Goal: Task Accomplishment & Management: Complete application form

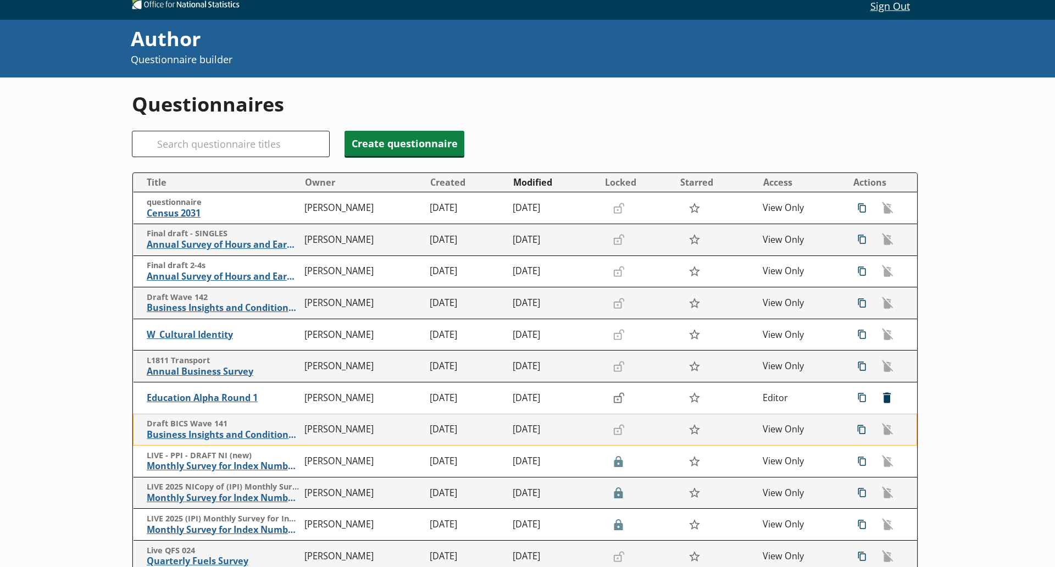
scroll to position [12, 0]
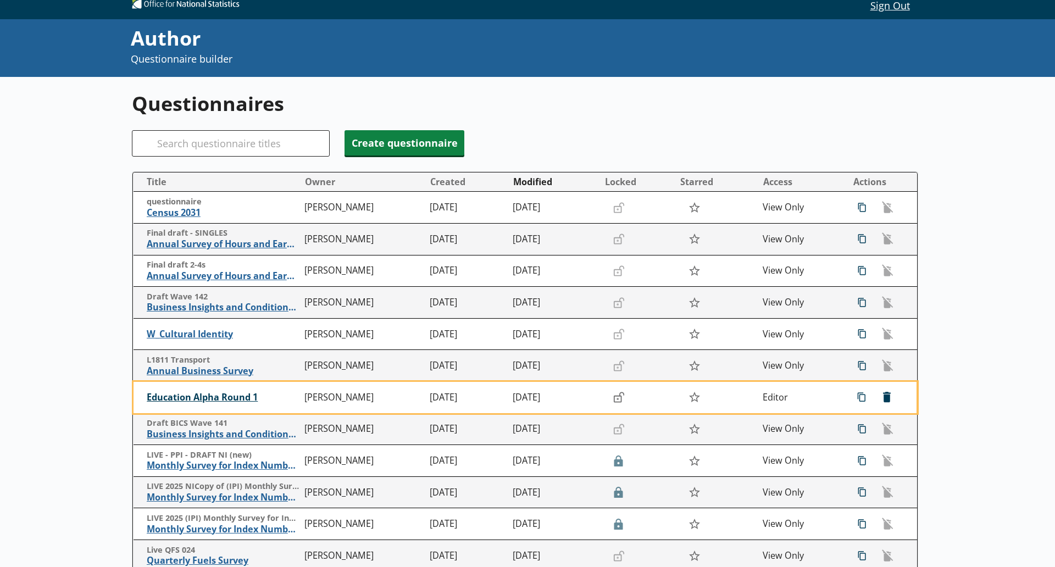
click at [203, 394] on span "Education Alpha Round 1" at bounding box center [223, 398] width 153 height 12
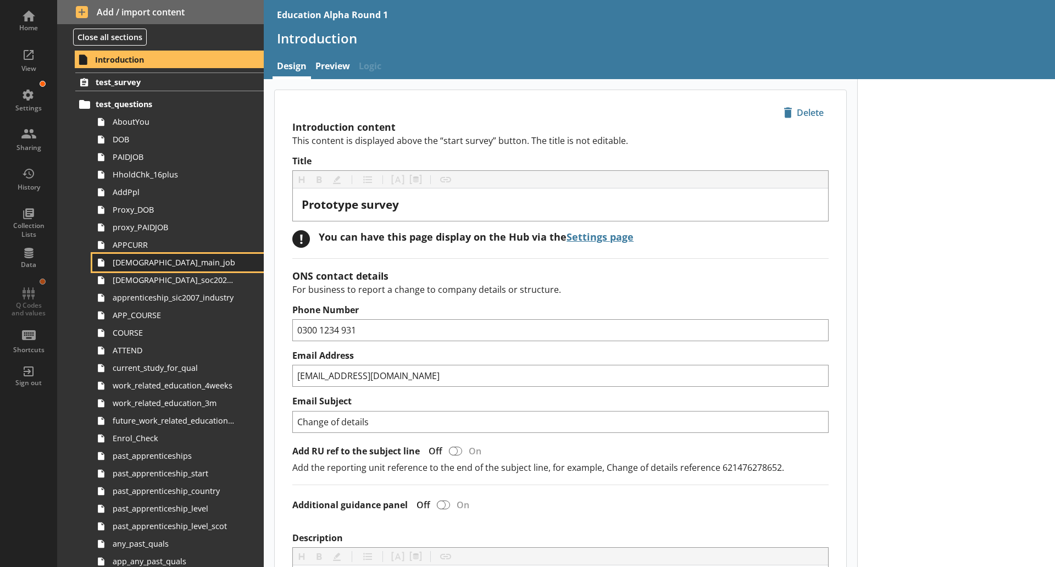
click at [177, 259] on span "[DEMOGRAPHIC_DATA]_main_job" at bounding box center [174, 262] width 122 height 10
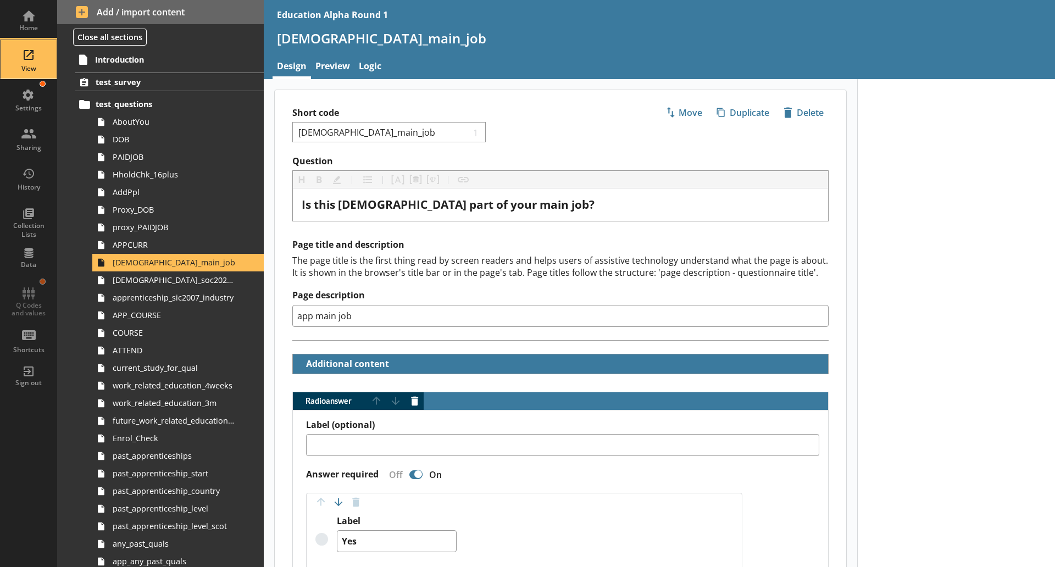
click at [22, 63] on div "View" at bounding box center [28, 59] width 38 height 38
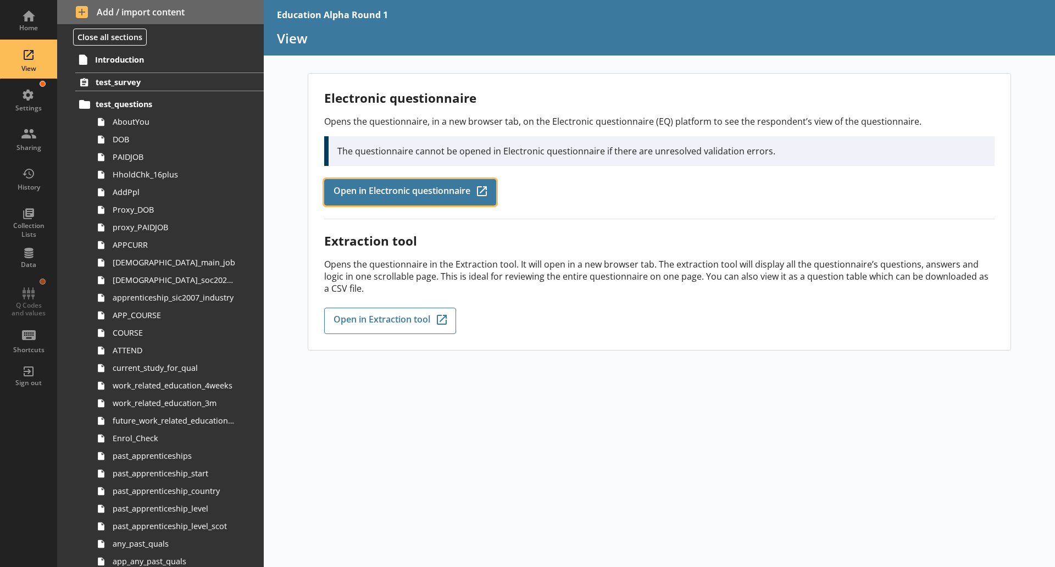
click at [446, 194] on span "Open in Electronic questionnaire" at bounding box center [401, 192] width 137 height 12
click at [432, 182] on link "Open in Electronic questionnaire Q-Codes_Icon Created with Sketch." at bounding box center [410, 192] width 172 height 26
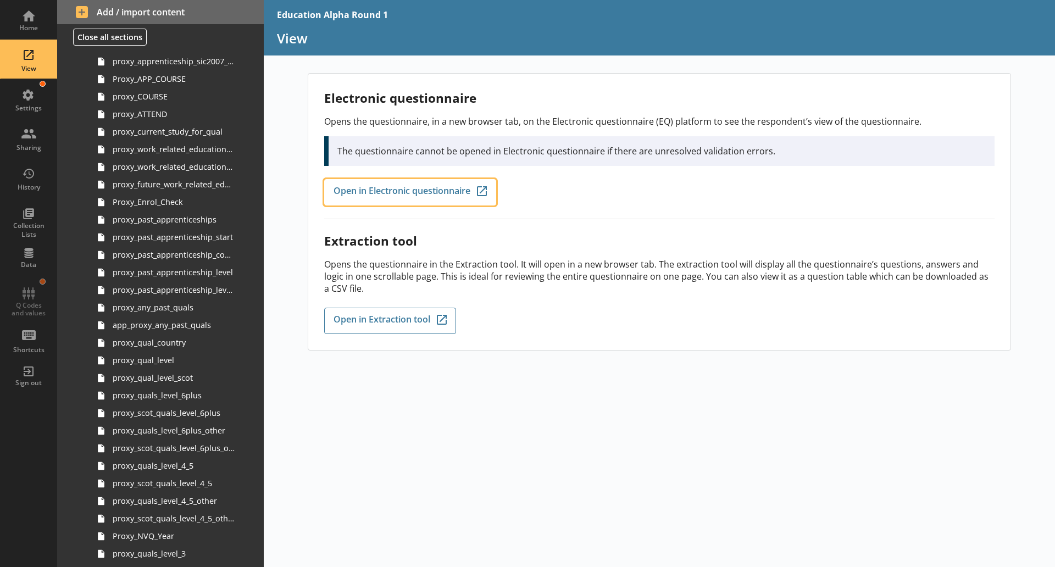
scroll to position [1243, 0]
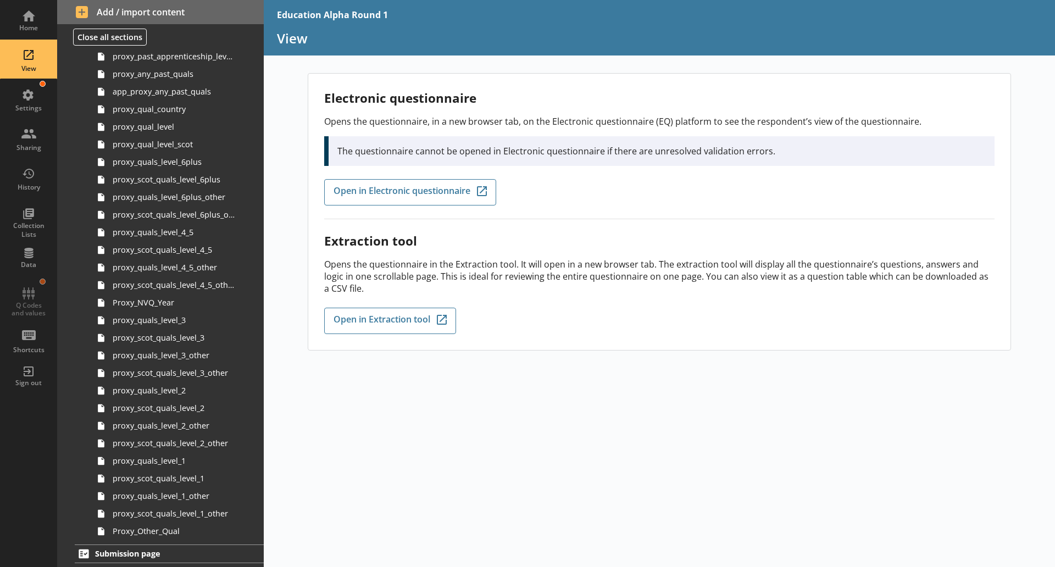
click at [624, 486] on div "Electronic questionnaire Opens the questionnaire, in a new browser tab, on the …" at bounding box center [659, 320] width 791 height 494
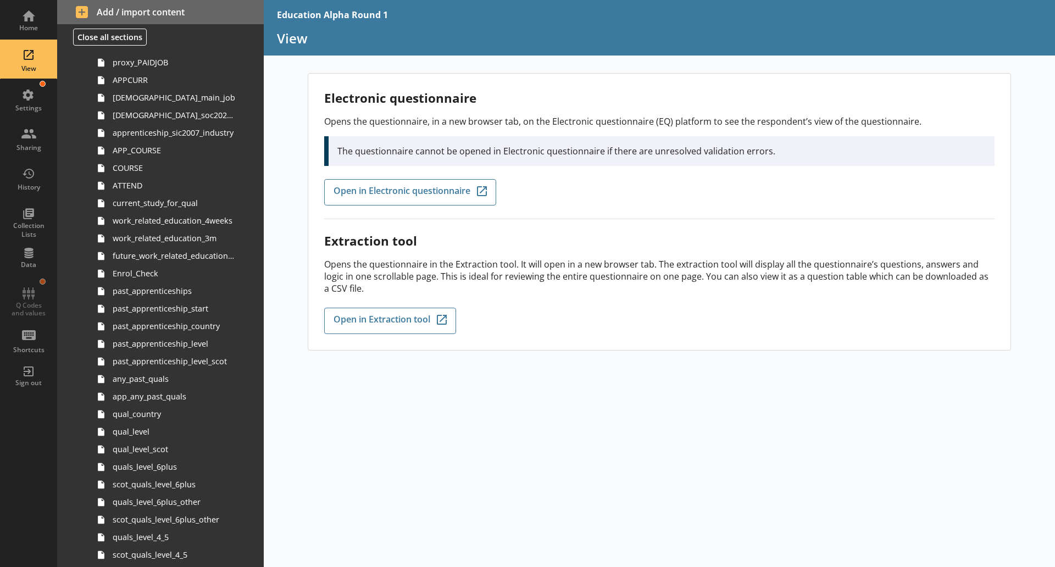
scroll to position [224, 0]
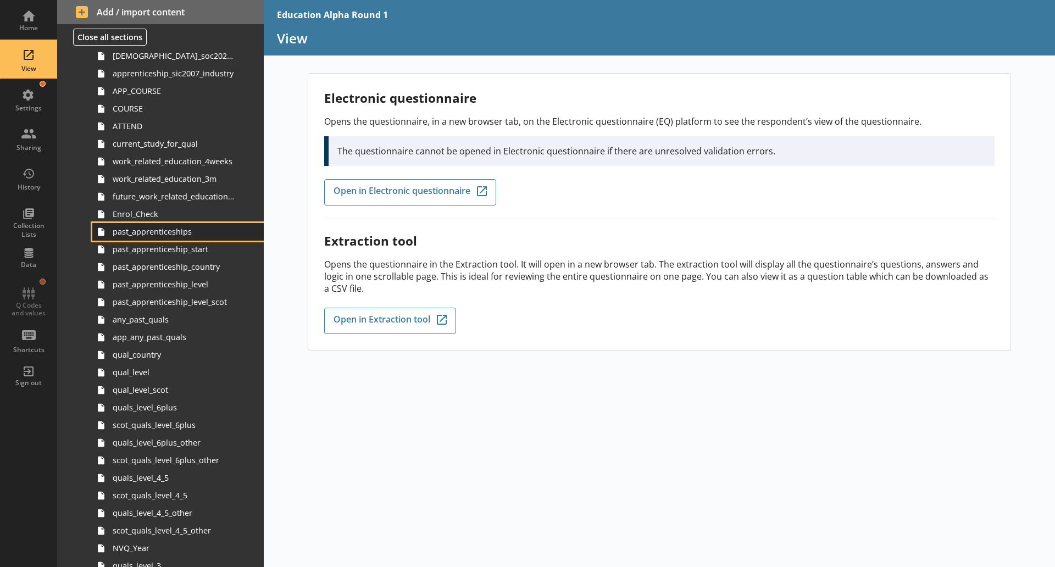
click at [145, 239] on link "past_apprenticeships" at bounding box center [177, 232] width 171 height 18
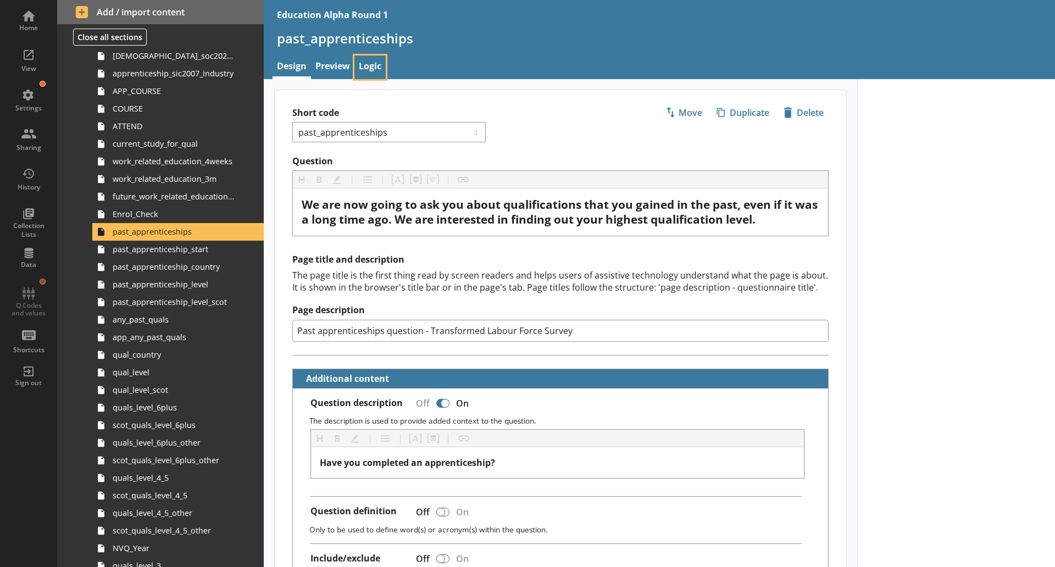
click at [367, 69] on link "Logic" at bounding box center [369, 67] width 31 height 24
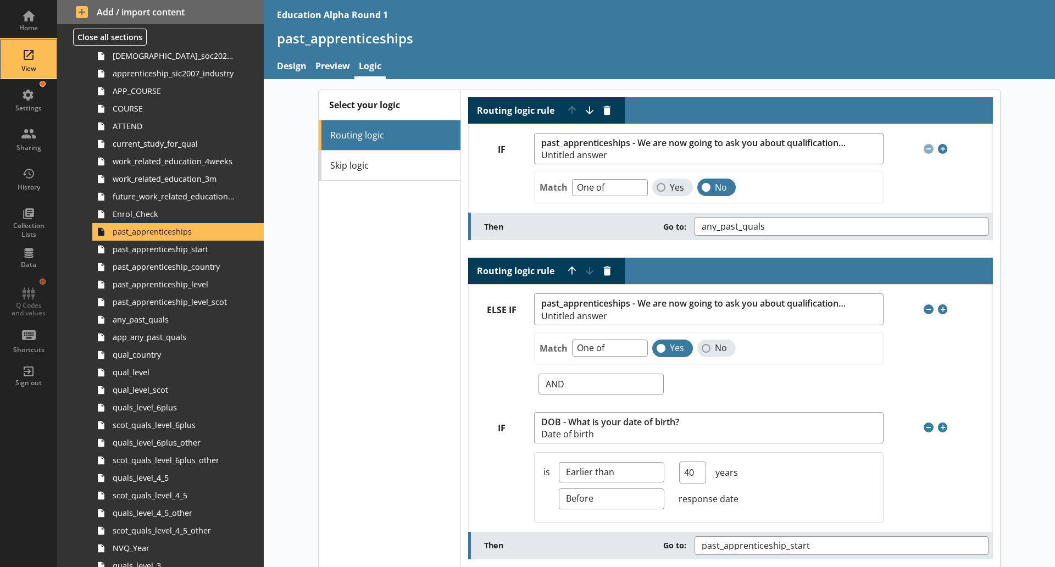
click at [36, 69] on div "View" at bounding box center [28, 68] width 38 height 9
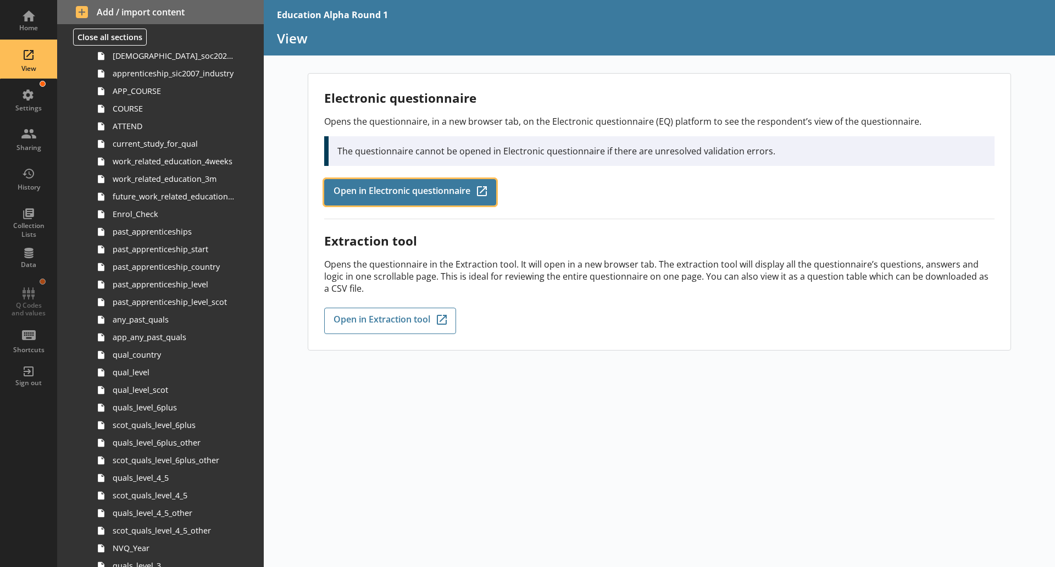
click at [415, 186] on span "Open in Electronic questionnaire" at bounding box center [401, 192] width 137 height 12
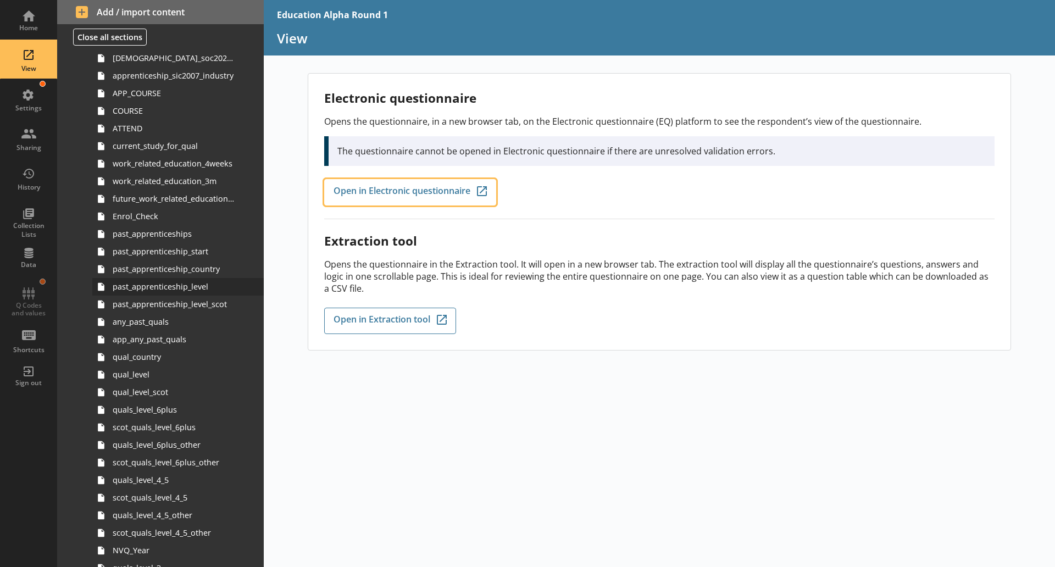
scroll to position [220, 0]
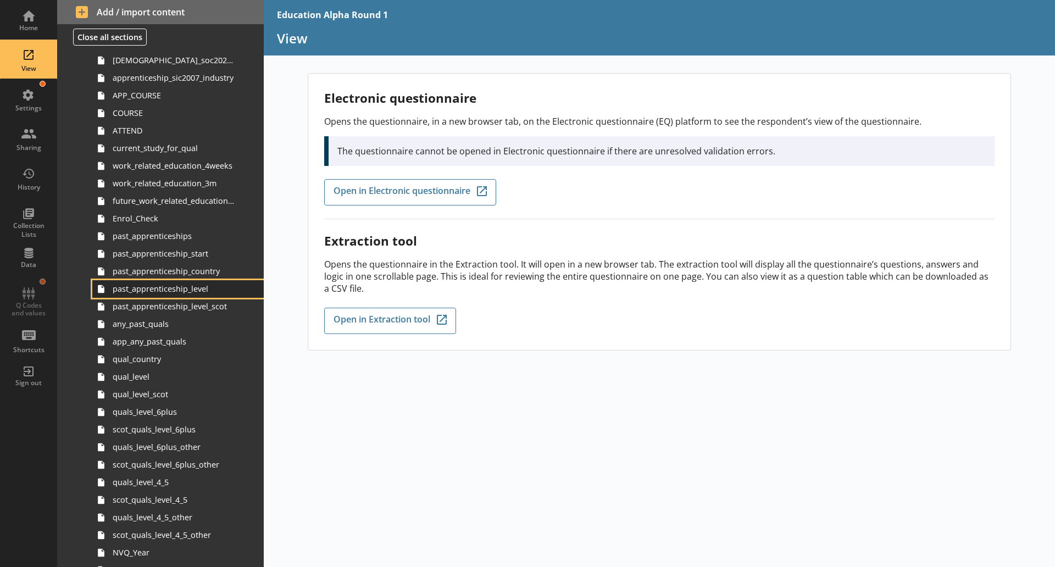
click at [172, 295] on link "past_apprenticeship_level" at bounding box center [177, 289] width 171 height 18
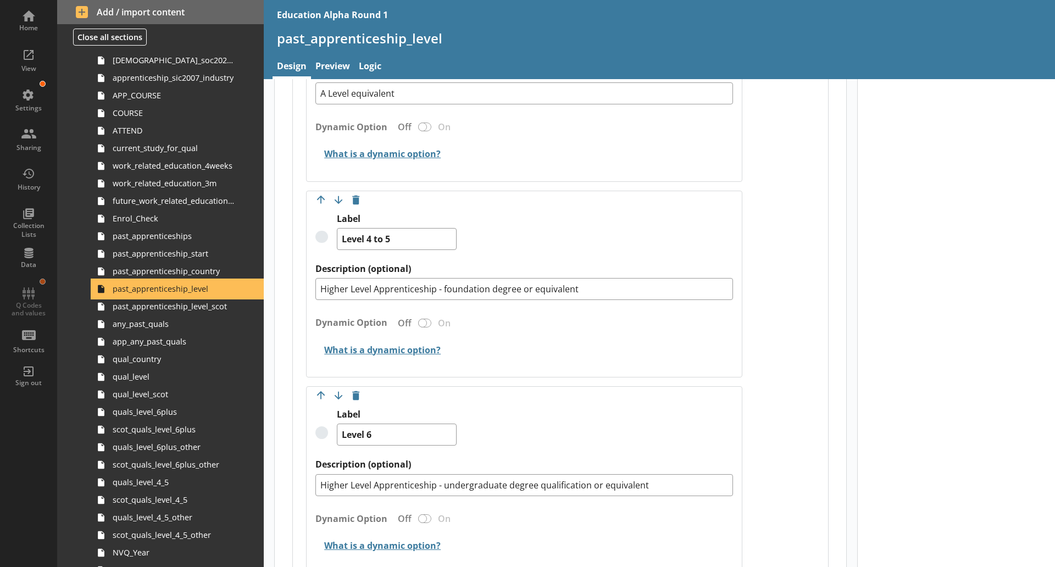
scroll to position [742, 0]
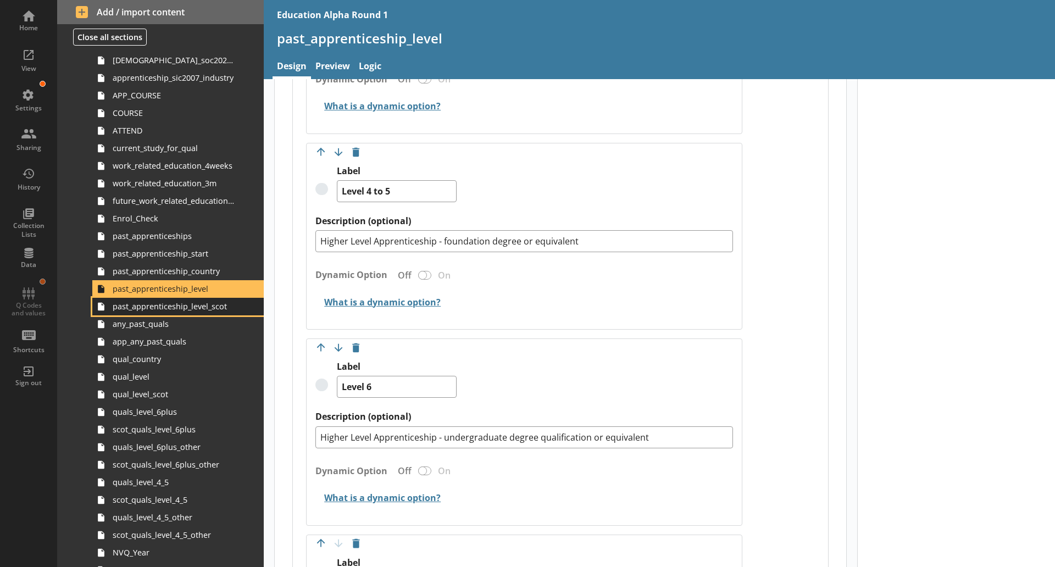
click at [196, 314] on link "past_apprenticeship_level_scot" at bounding box center [177, 307] width 171 height 18
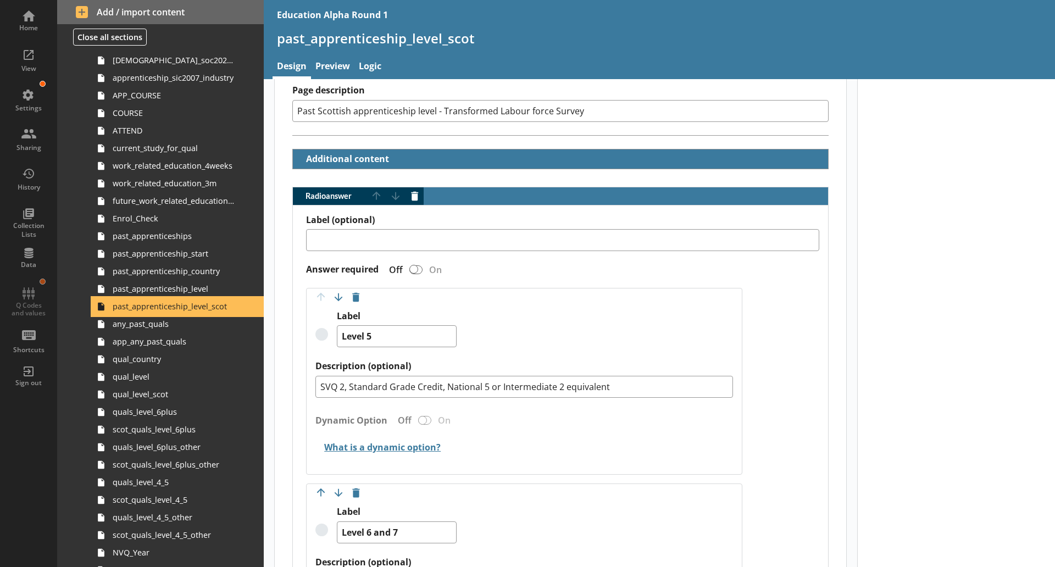
scroll to position [344, 0]
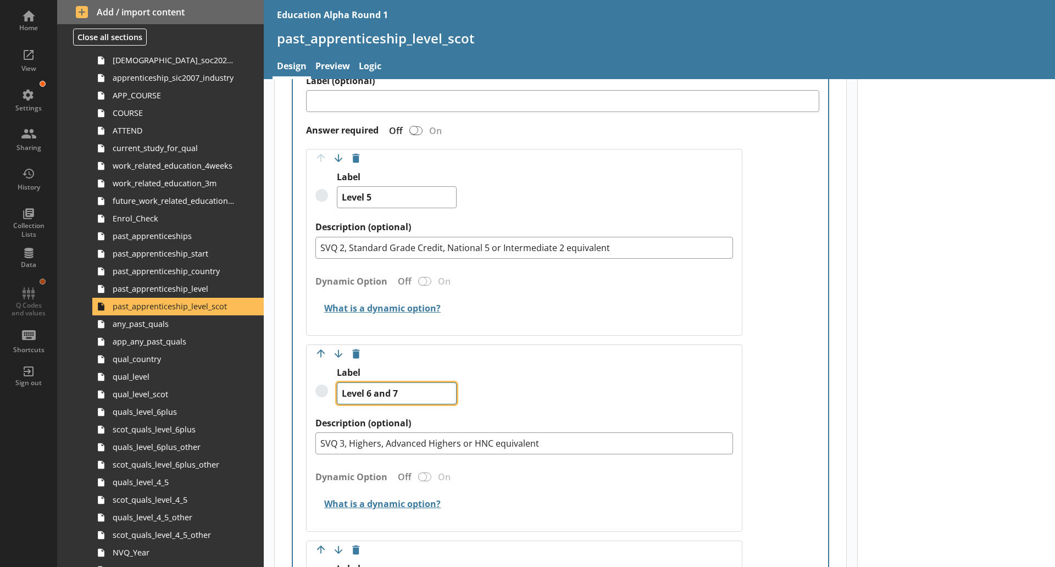
click at [387, 392] on textarea "Level 6 and 7" at bounding box center [397, 393] width 120 height 22
type textarea "x"
type textarea "Level 6 t7"
type textarea "x"
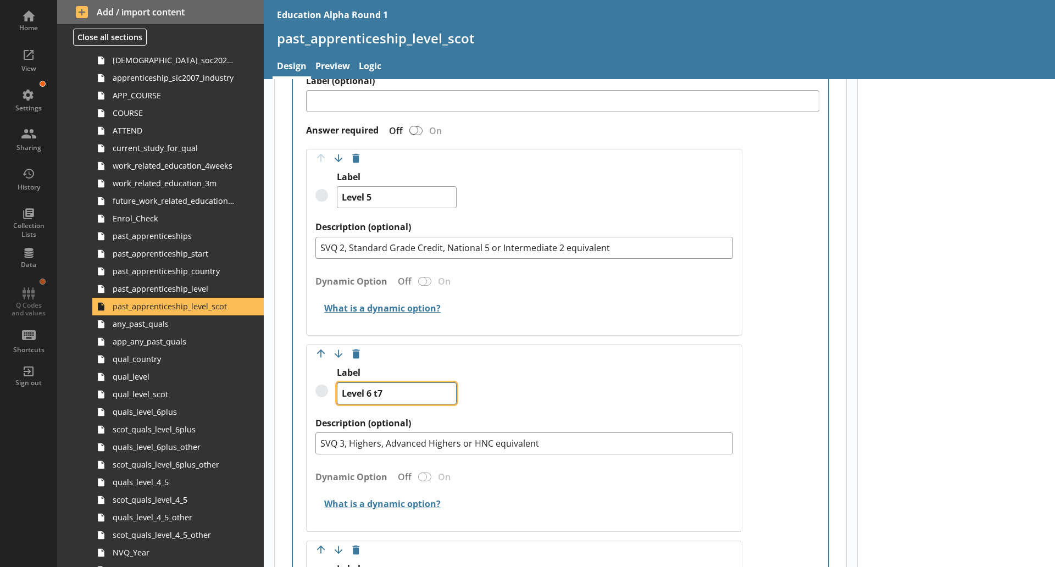
type textarea "Level 6 to7"
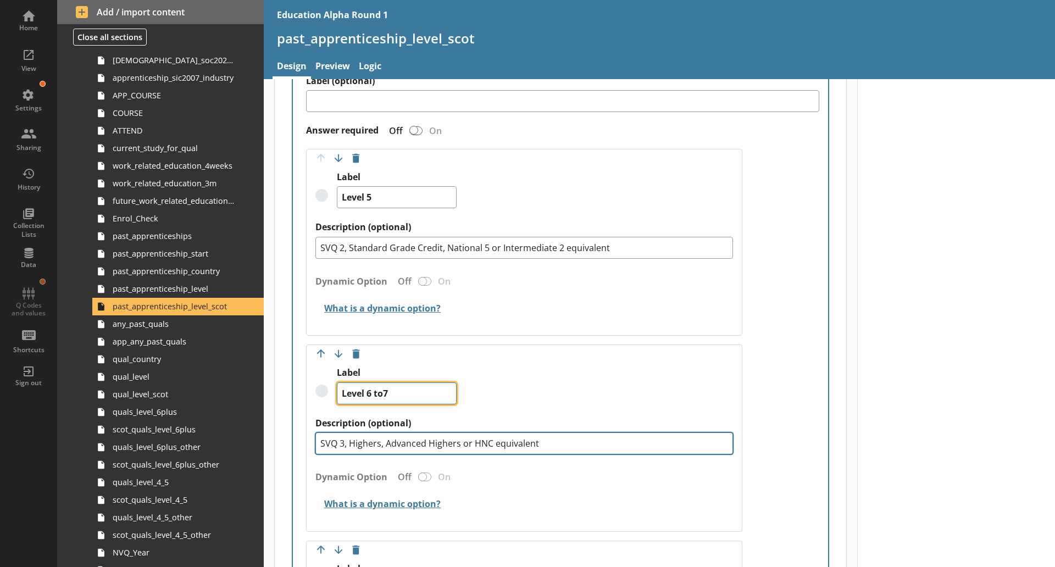
type textarea "x"
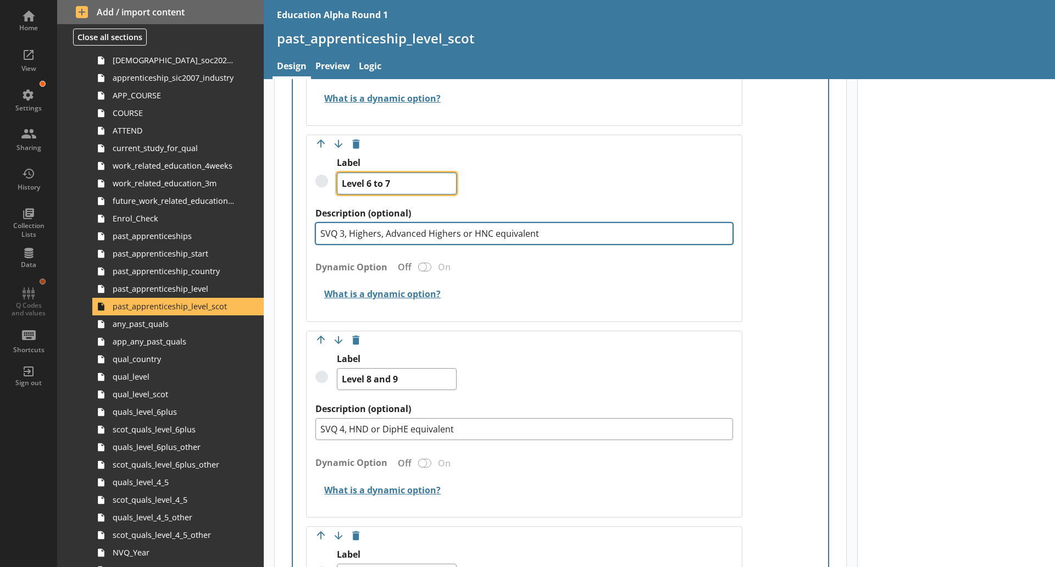
scroll to position [558, 0]
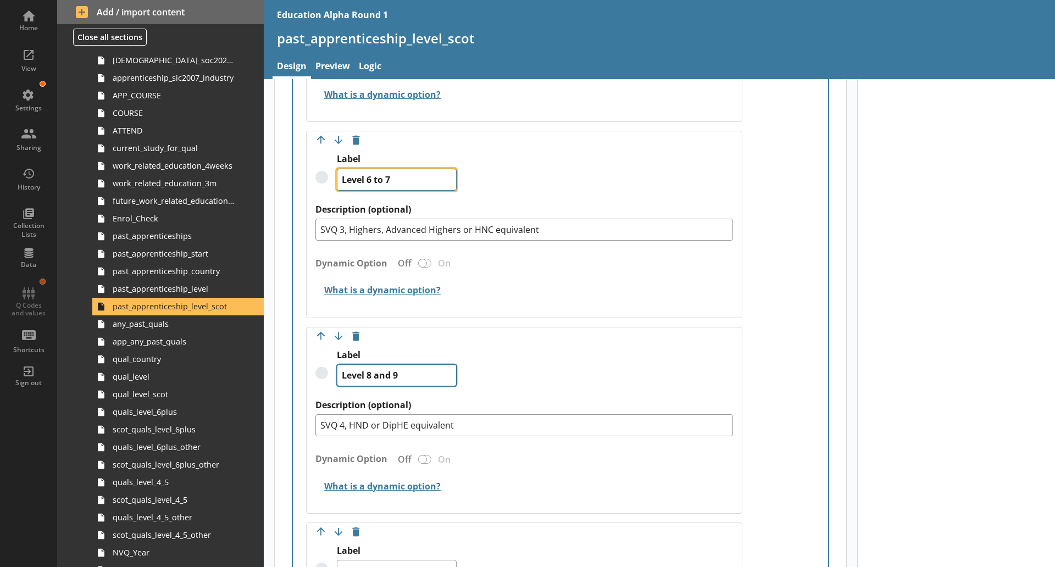
type textarea "Level 6 to 7"
click at [374, 374] on textarea "Level 8 and 9" at bounding box center [397, 375] width 120 height 22
click at [387, 376] on textarea "Level 8 and 9" at bounding box center [397, 375] width 120 height 22
type textarea "x"
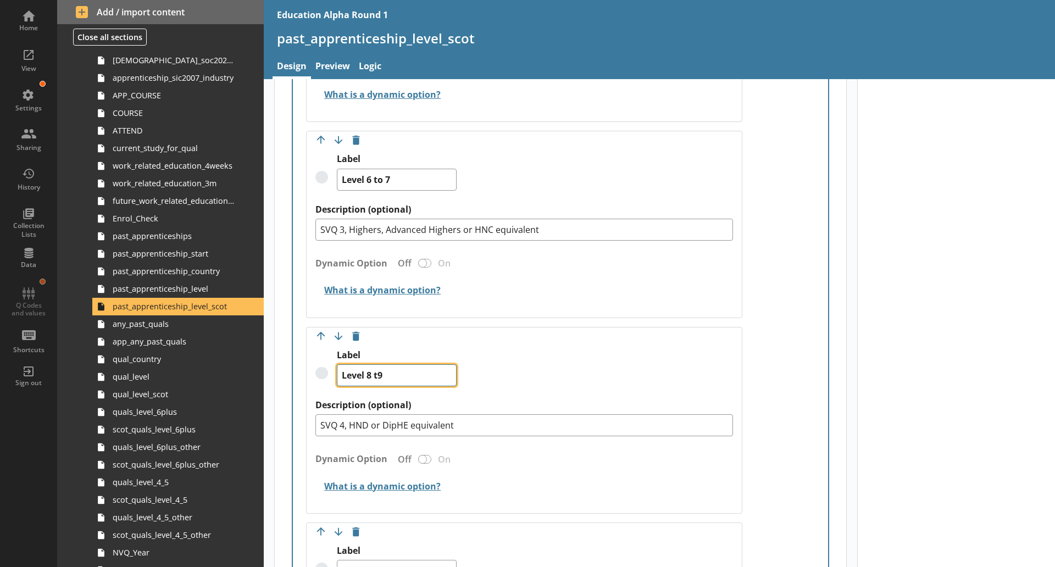
type textarea "Level 8 to9"
type textarea "x"
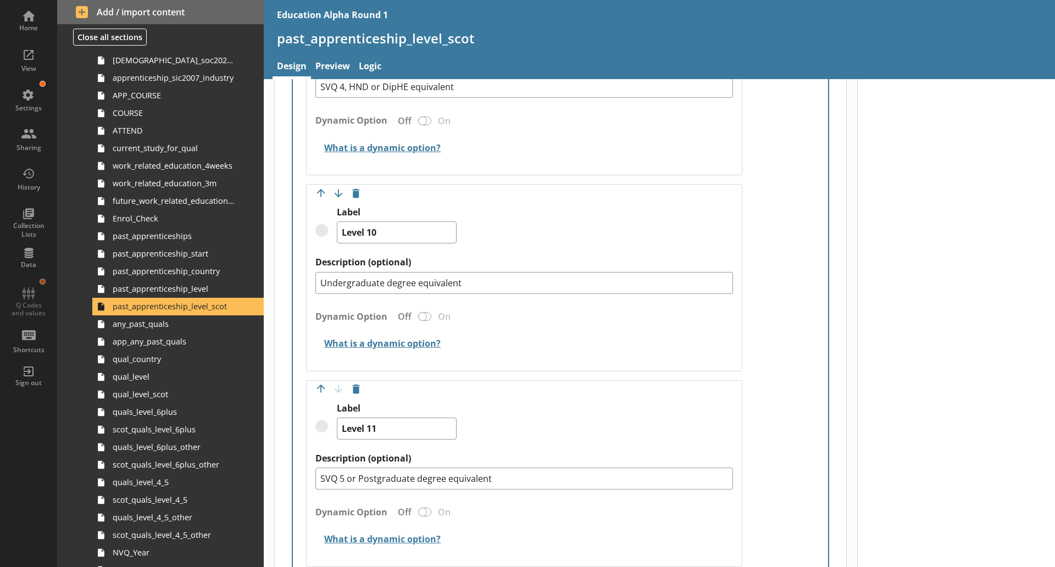
scroll to position [1064, 0]
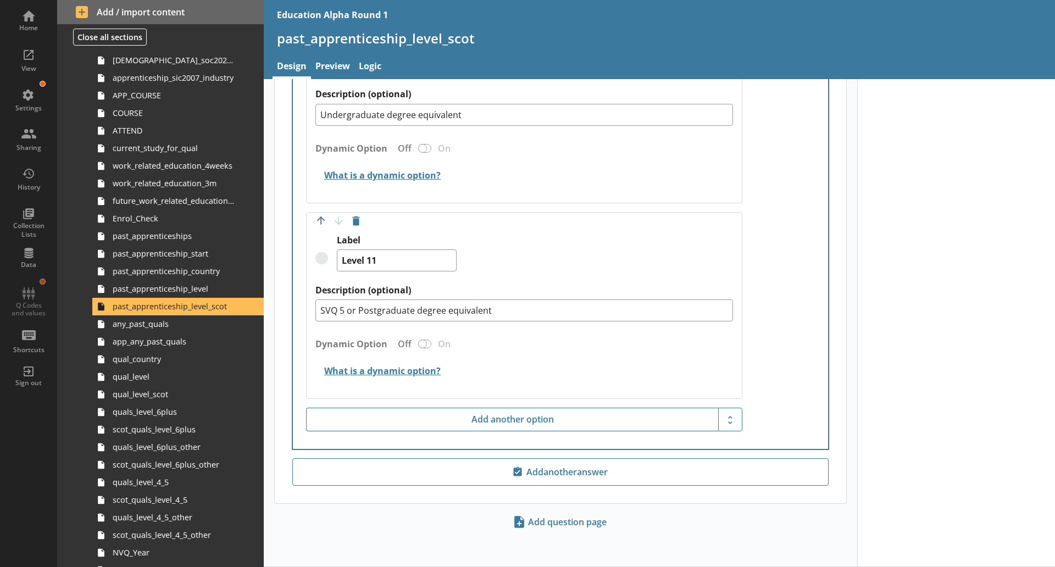
type textarea "Level 8 to 9"
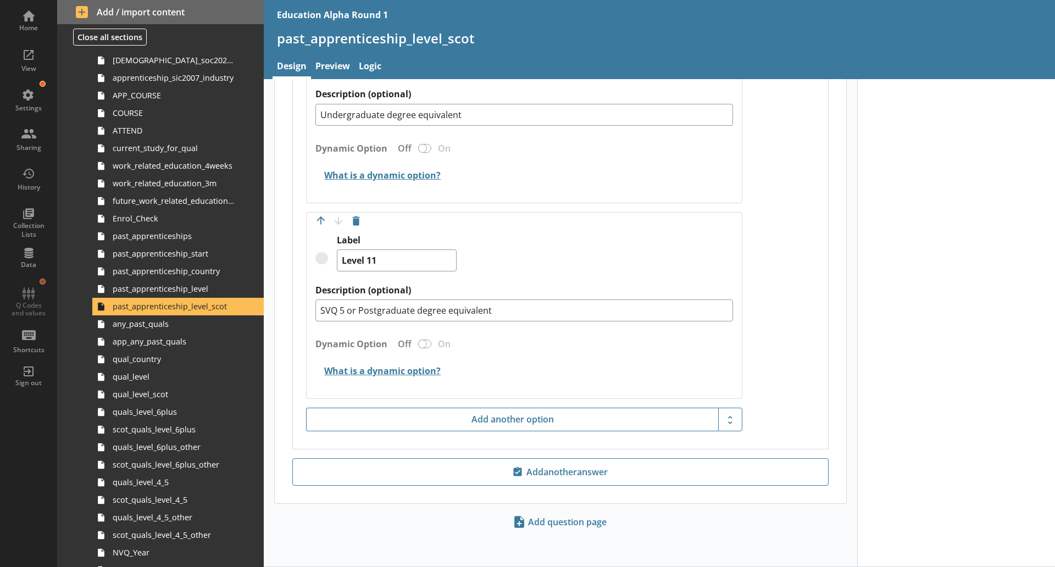
click at [45, 51] on div "View" at bounding box center [28, 59] width 38 height 38
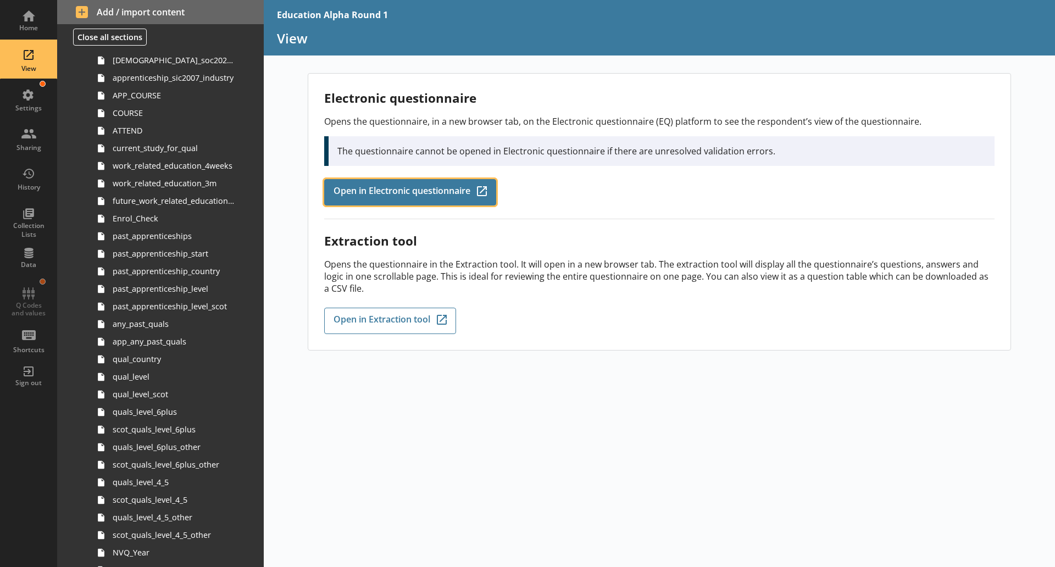
click at [398, 196] on span "Open in Electronic questionnaire" at bounding box center [401, 192] width 137 height 12
click at [327, 185] on link "Open in Electronic questionnaire Q-Codes_Icon Created with Sketch." at bounding box center [410, 192] width 172 height 26
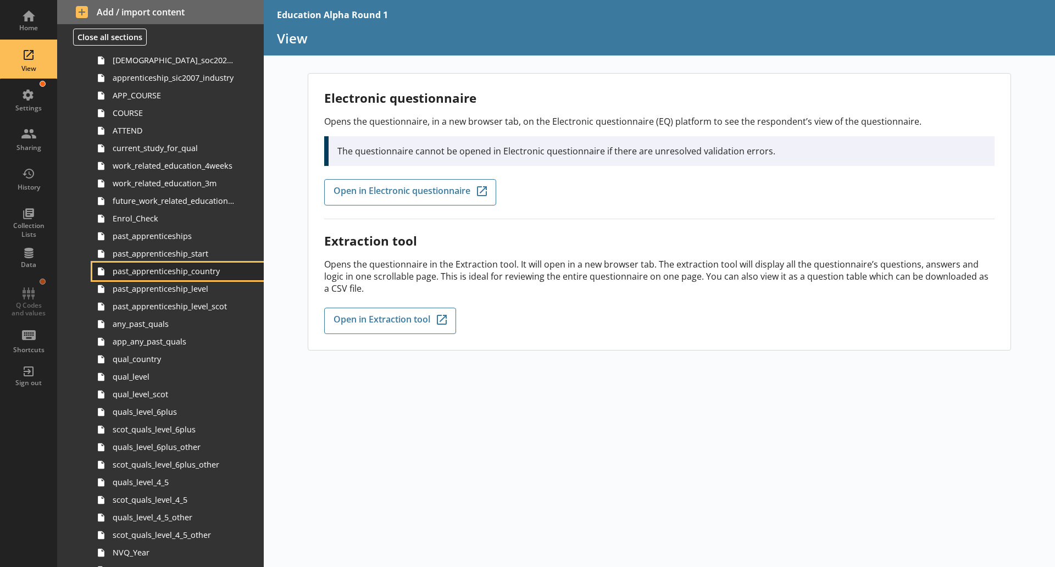
click at [196, 271] on span "past_apprenticeship_country" at bounding box center [174, 271] width 122 height 10
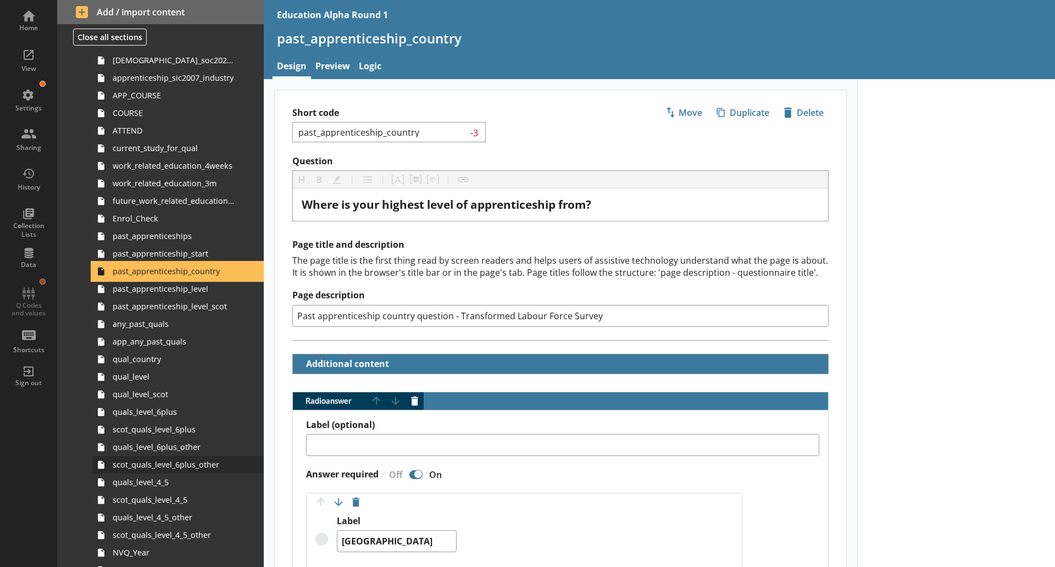
scroll to position [247, 0]
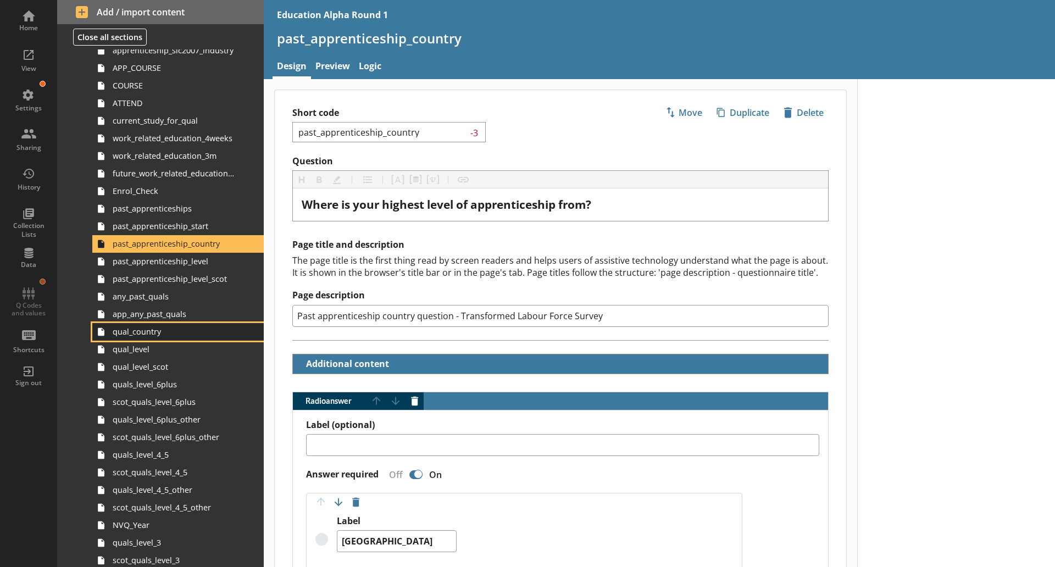
click at [148, 334] on span "qual_country" at bounding box center [174, 331] width 122 height 10
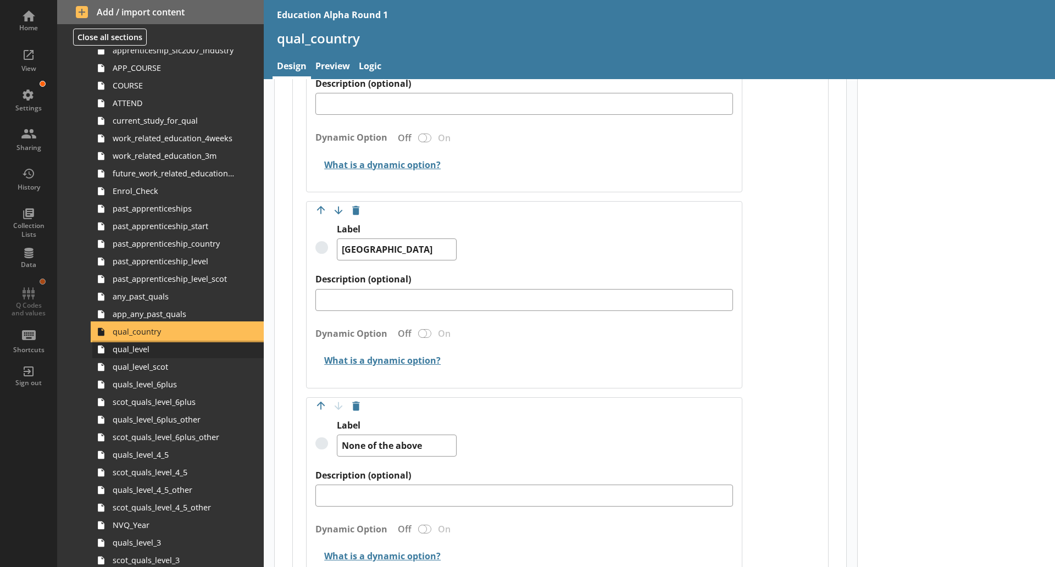
scroll to position [879, 0]
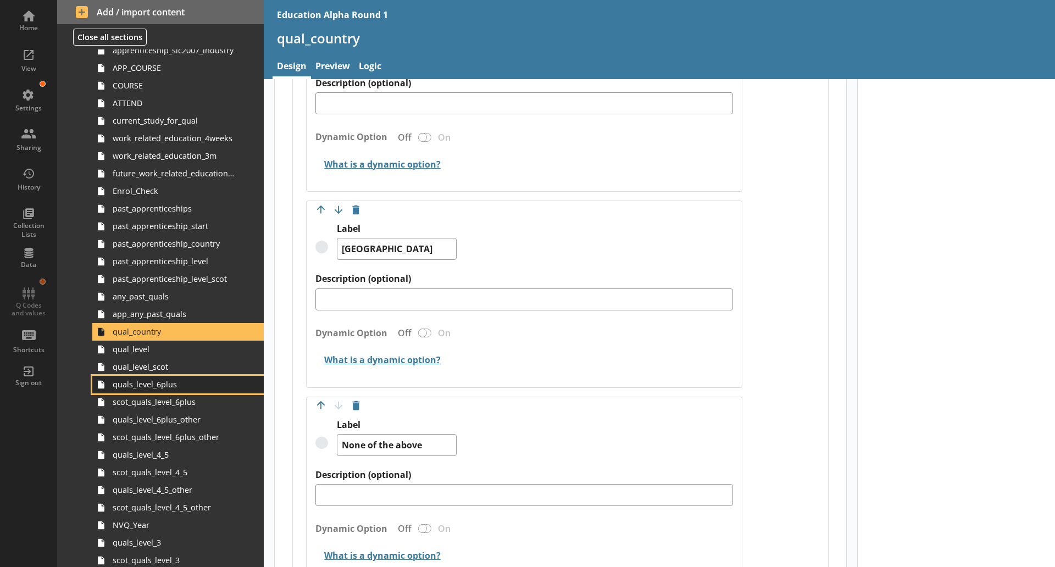
click at [174, 390] on link "quals_level_6plus" at bounding box center [177, 385] width 171 height 18
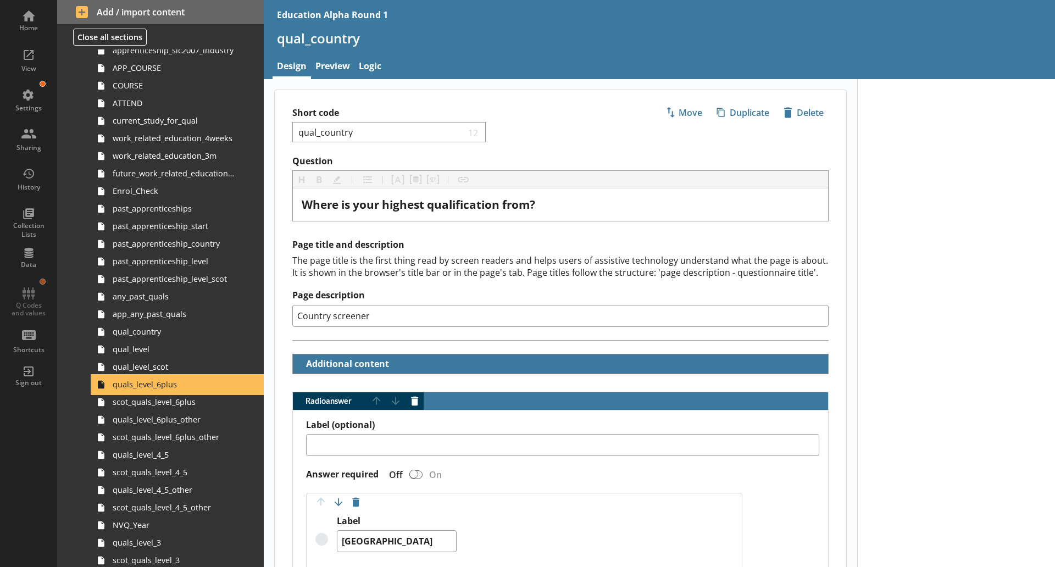
type textarea "x"
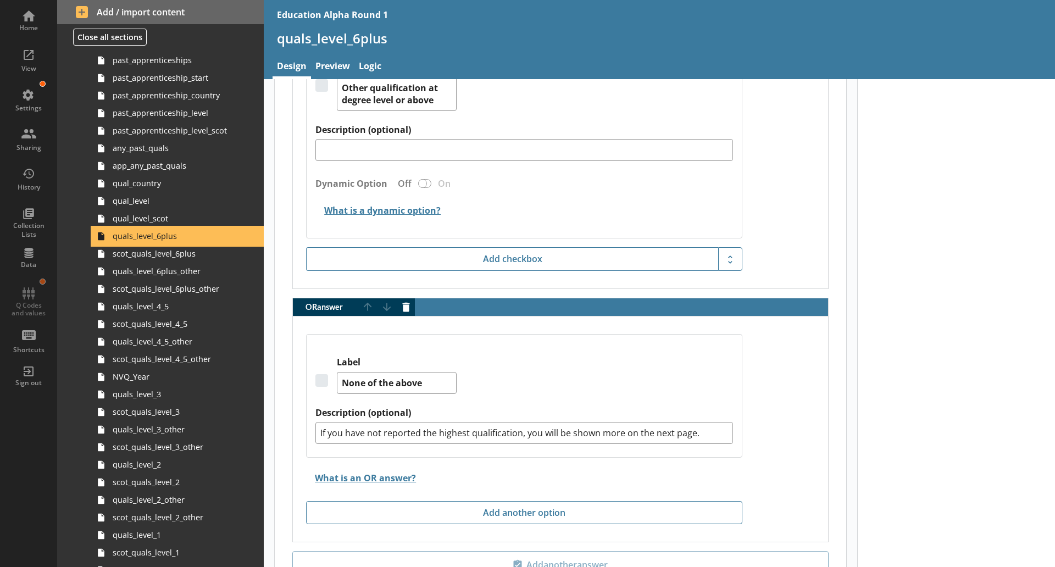
scroll to position [2451, 0]
